Goal: Use online tool/utility: Utilize a website feature to perform a specific function

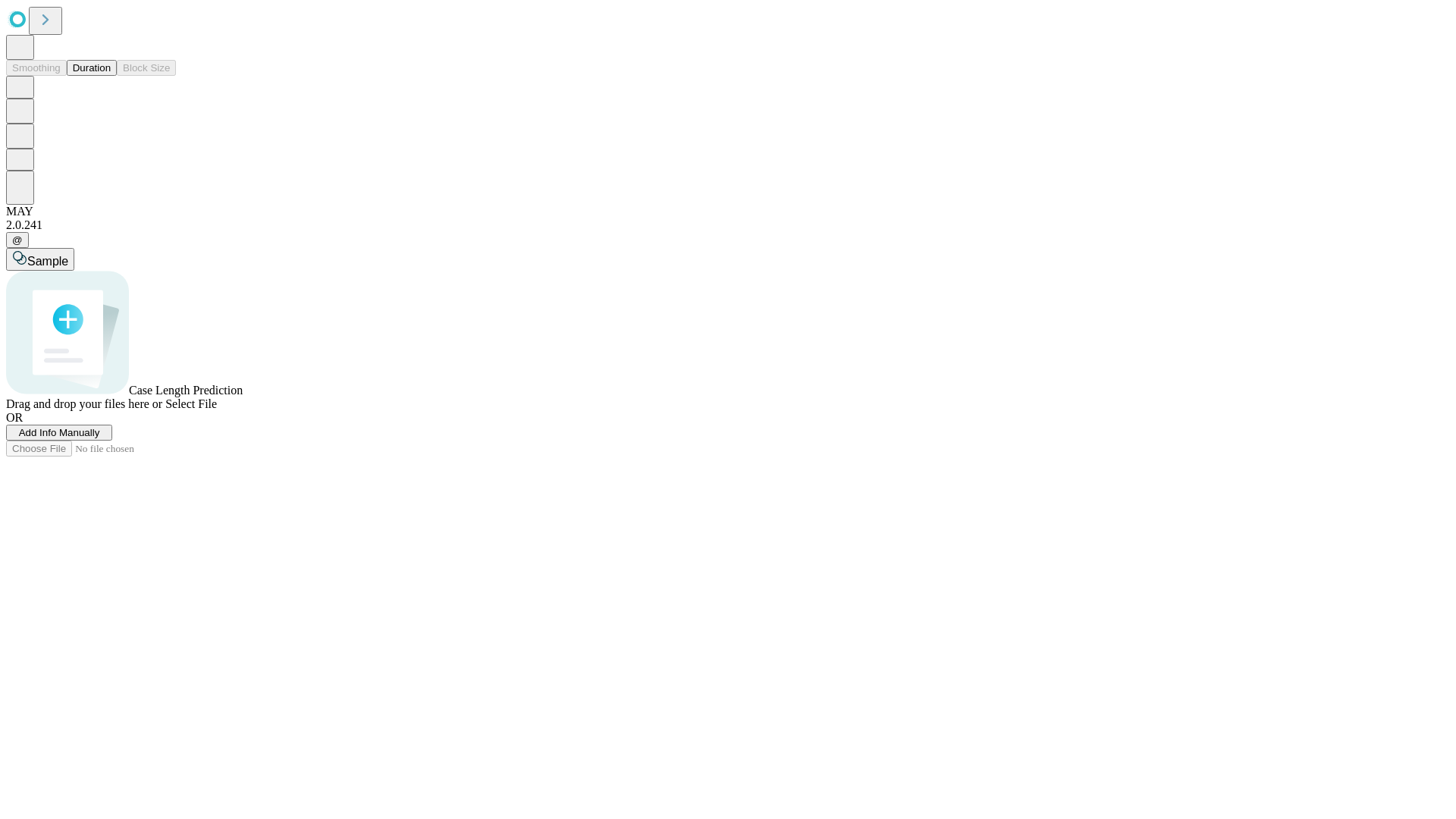
click at [110, 75] on button "Duration" at bounding box center [92, 67] width 50 height 16
click at [217, 410] on span "Select File" at bounding box center [191, 404] width 52 height 13
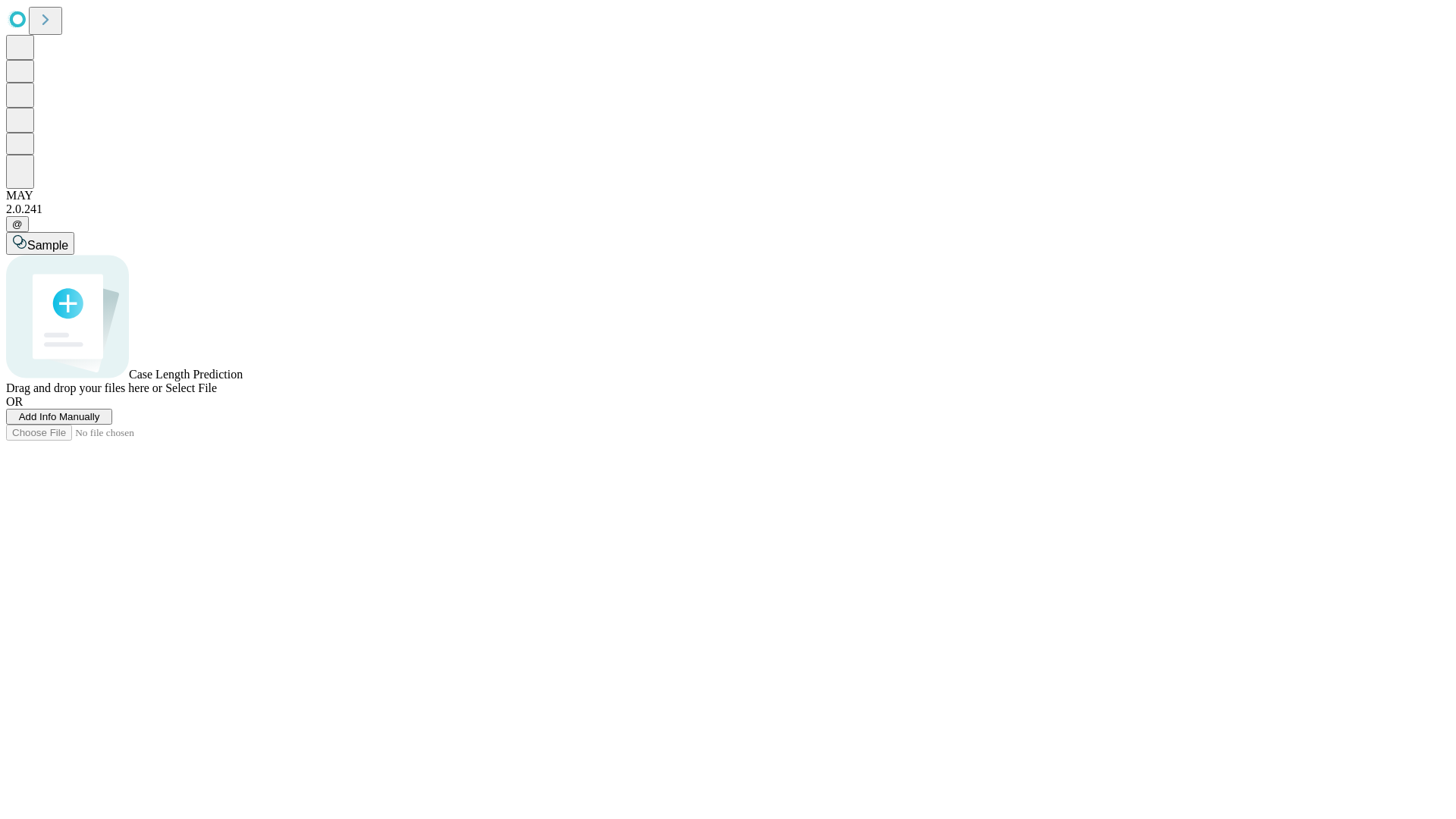
click at [217, 395] on span "Select File" at bounding box center [191, 388] width 52 height 13
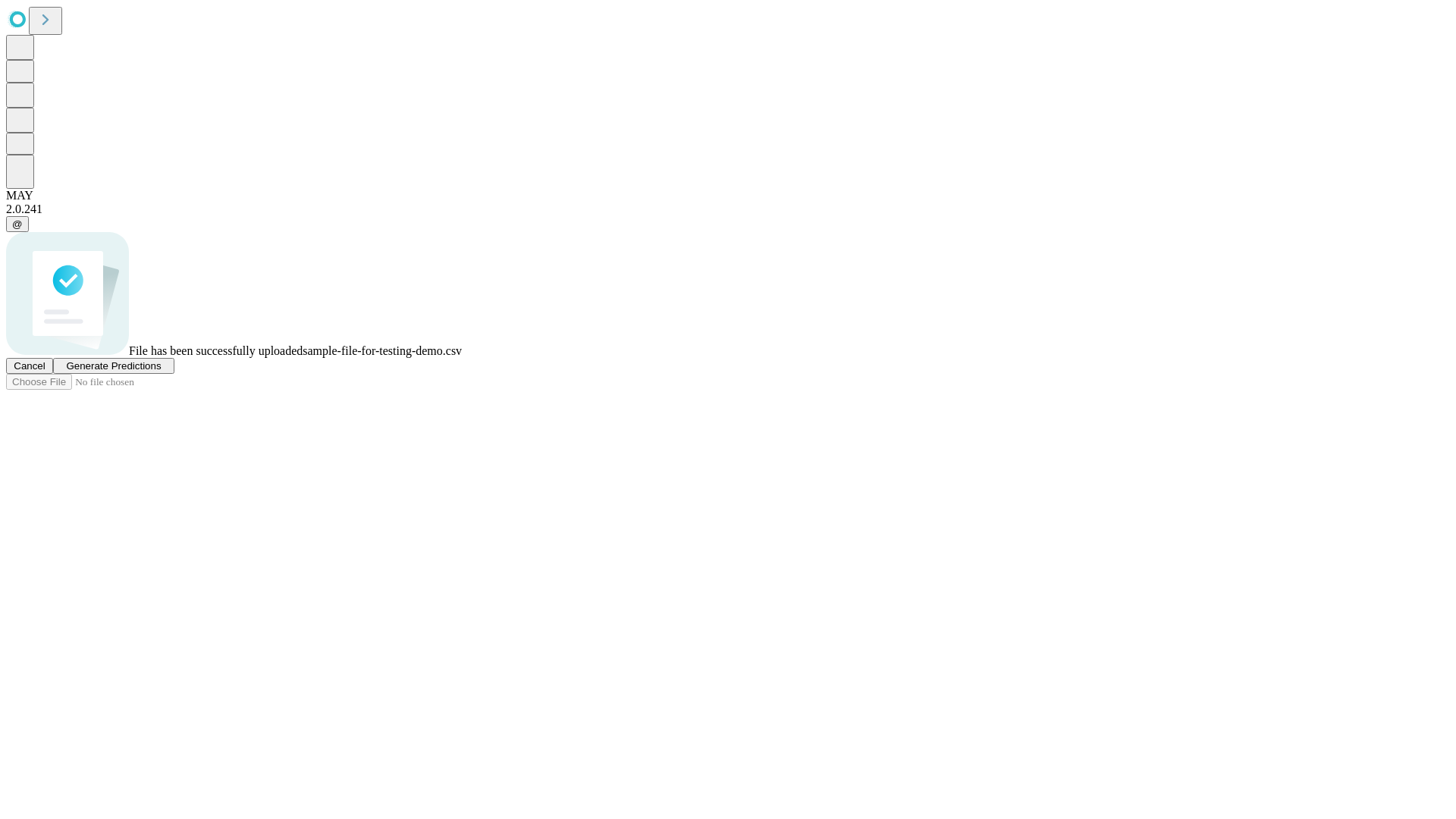
click at [161, 372] on span "Generate Predictions" at bounding box center [113, 366] width 95 height 11
